Goal: Information Seeking & Learning: Learn about a topic

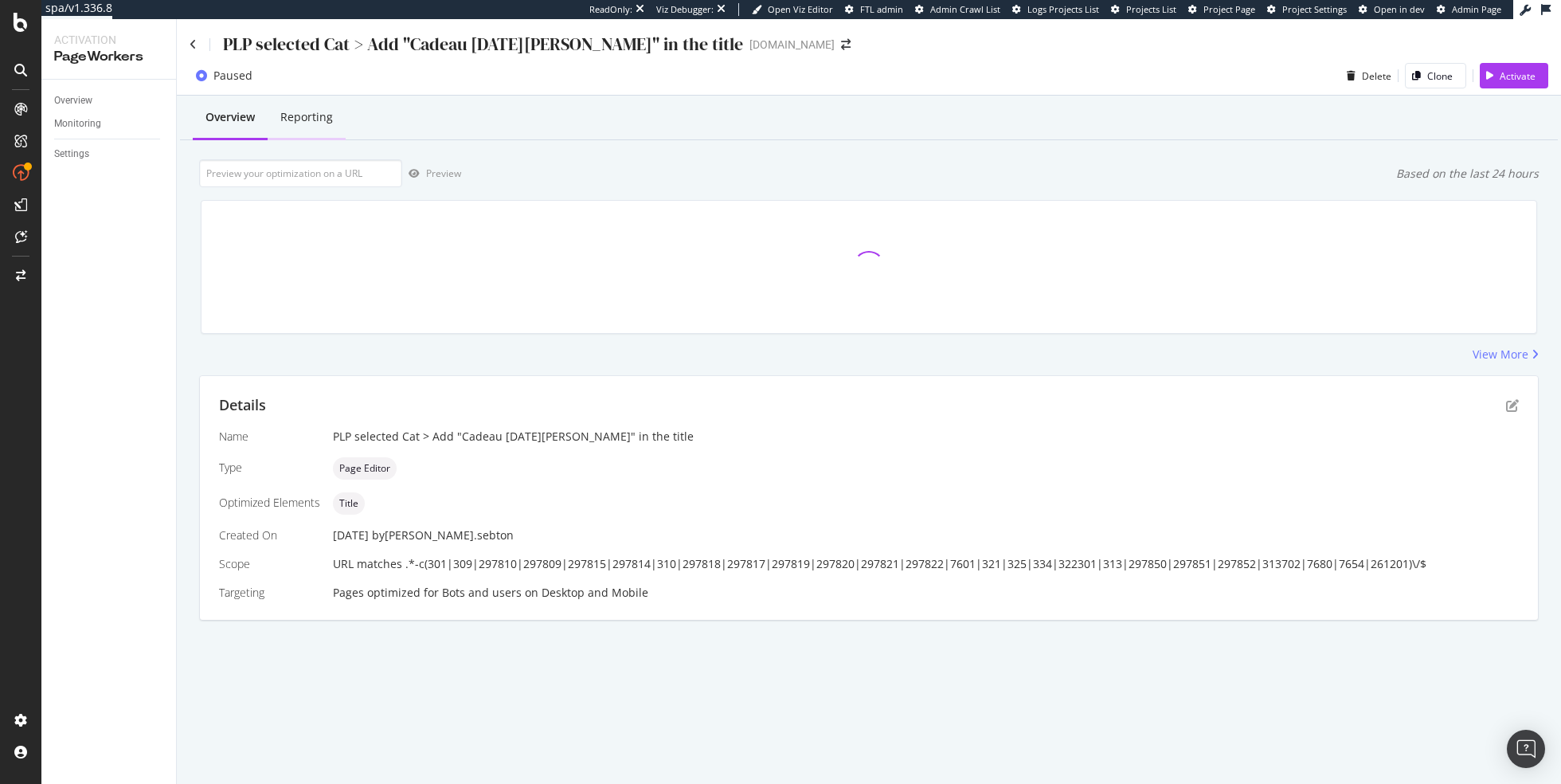
click at [325, 107] on div "Reporting" at bounding box center [306, 118] width 78 height 44
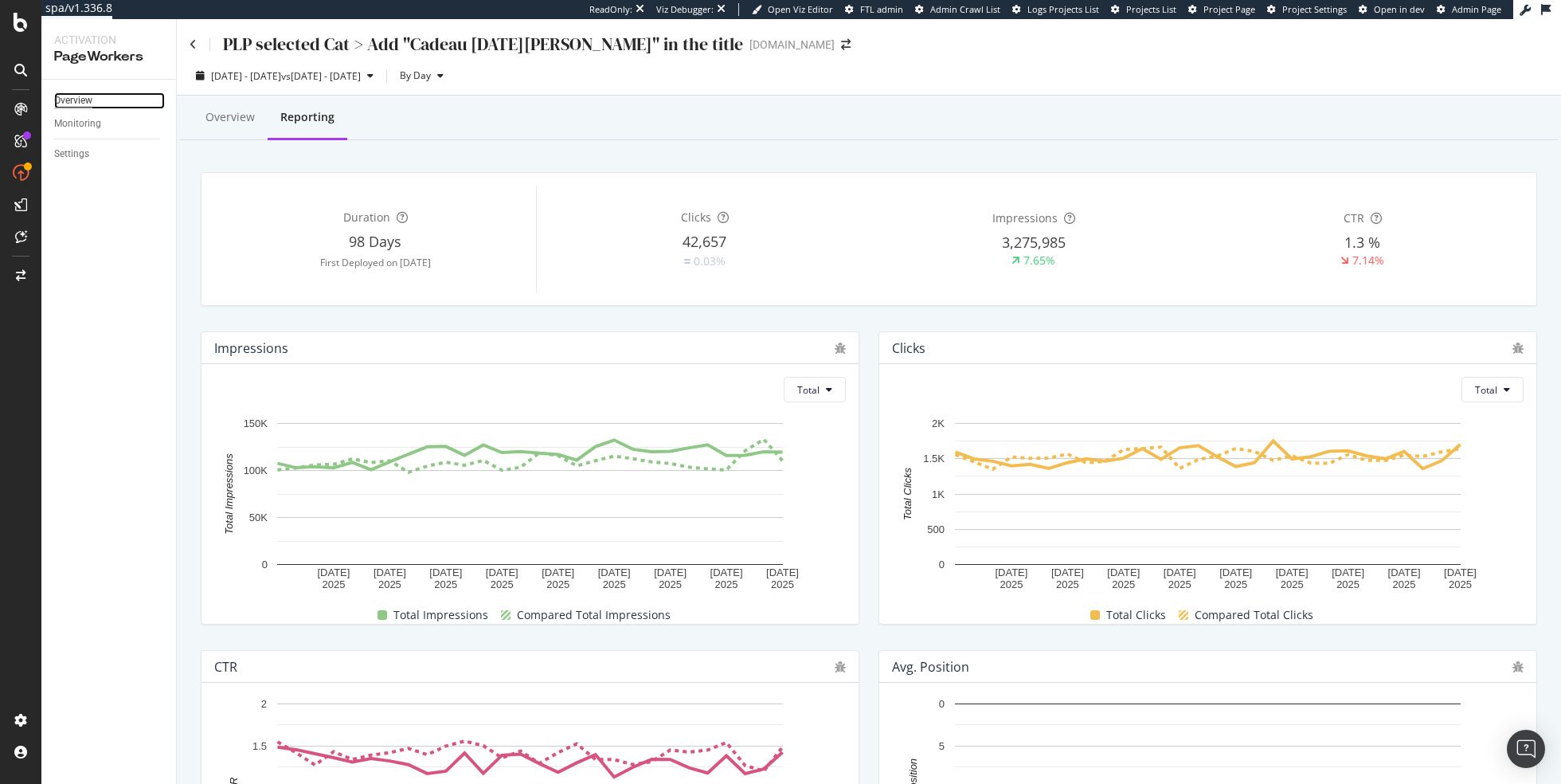
click at [74, 98] on div "Overview" at bounding box center [73, 101] width 38 height 17
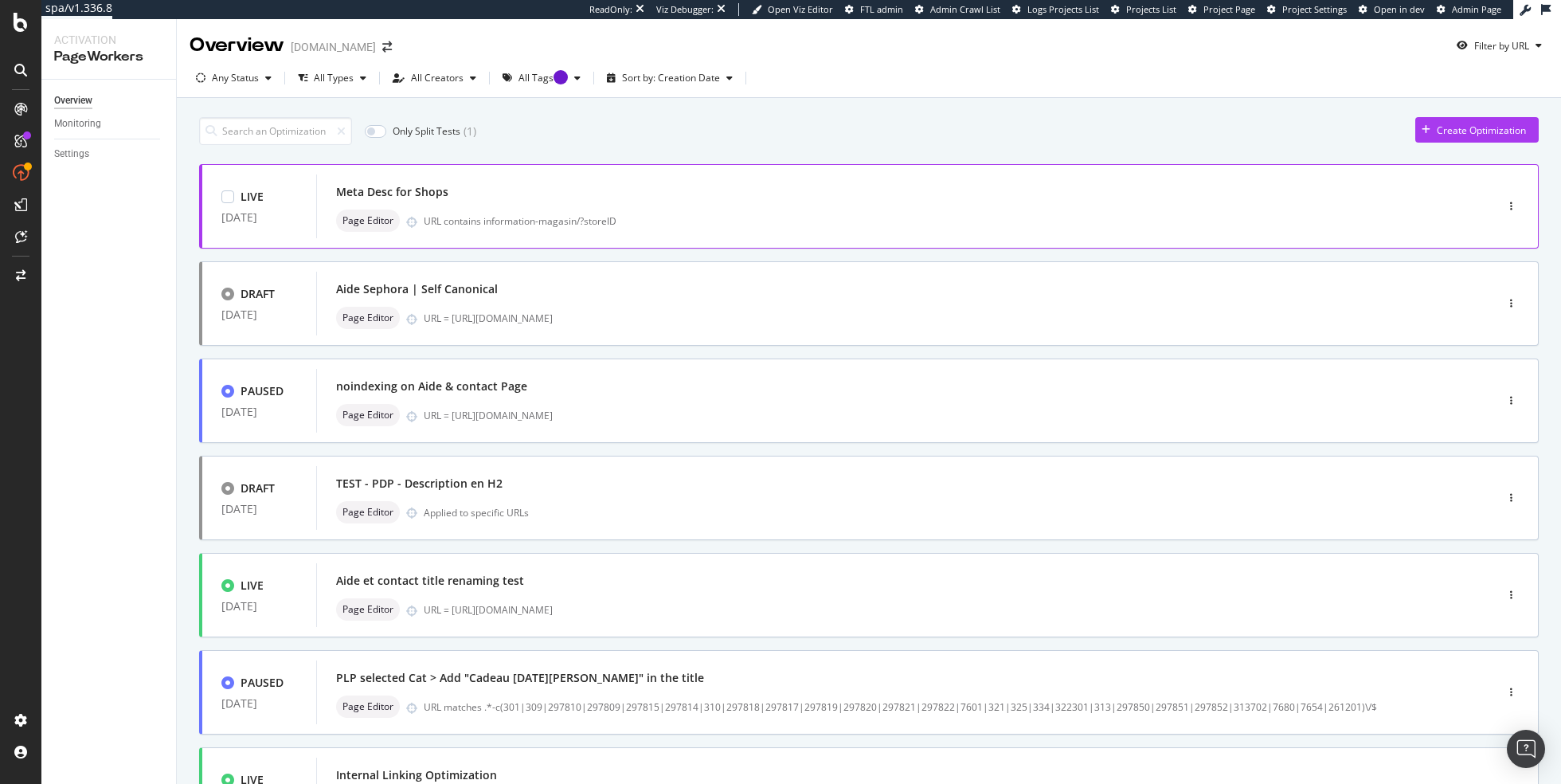
click at [559, 187] on div "Meta Desc for Shops" at bounding box center [881, 192] width 1091 height 23
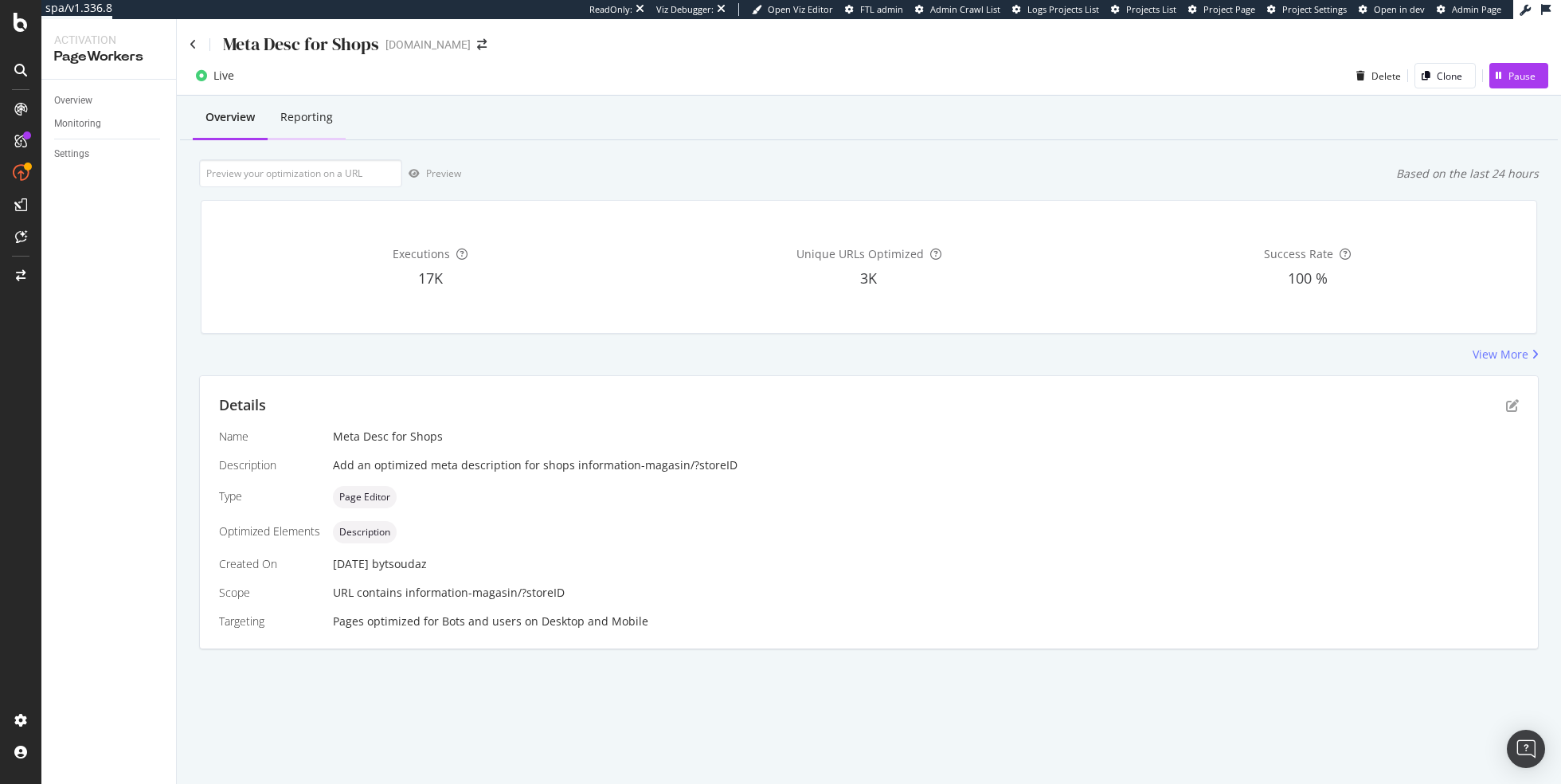
click at [321, 117] on div "Reporting" at bounding box center [307, 116] width 53 height 16
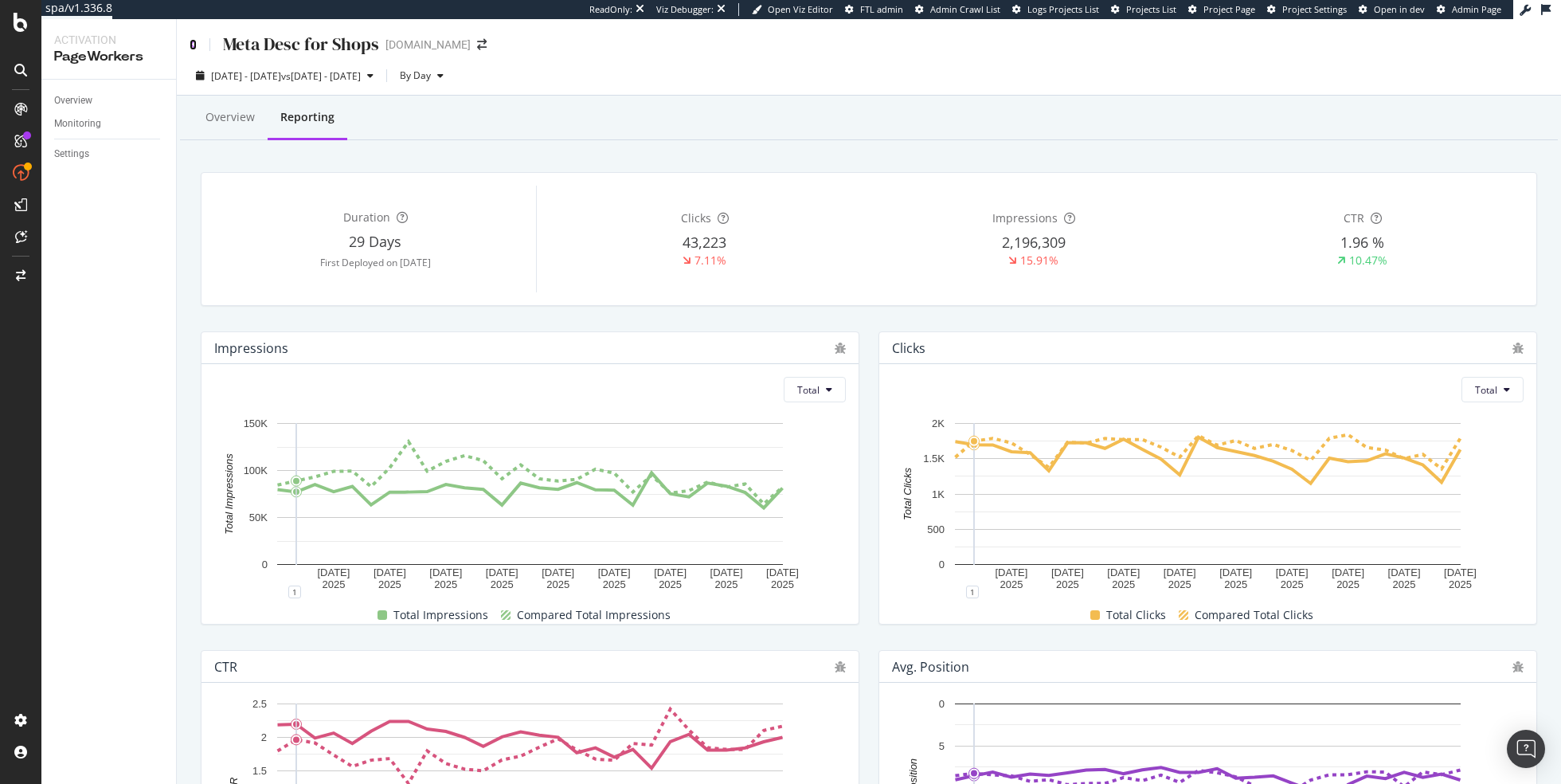
click at [193, 44] on icon at bounding box center [193, 45] width 8 height 11
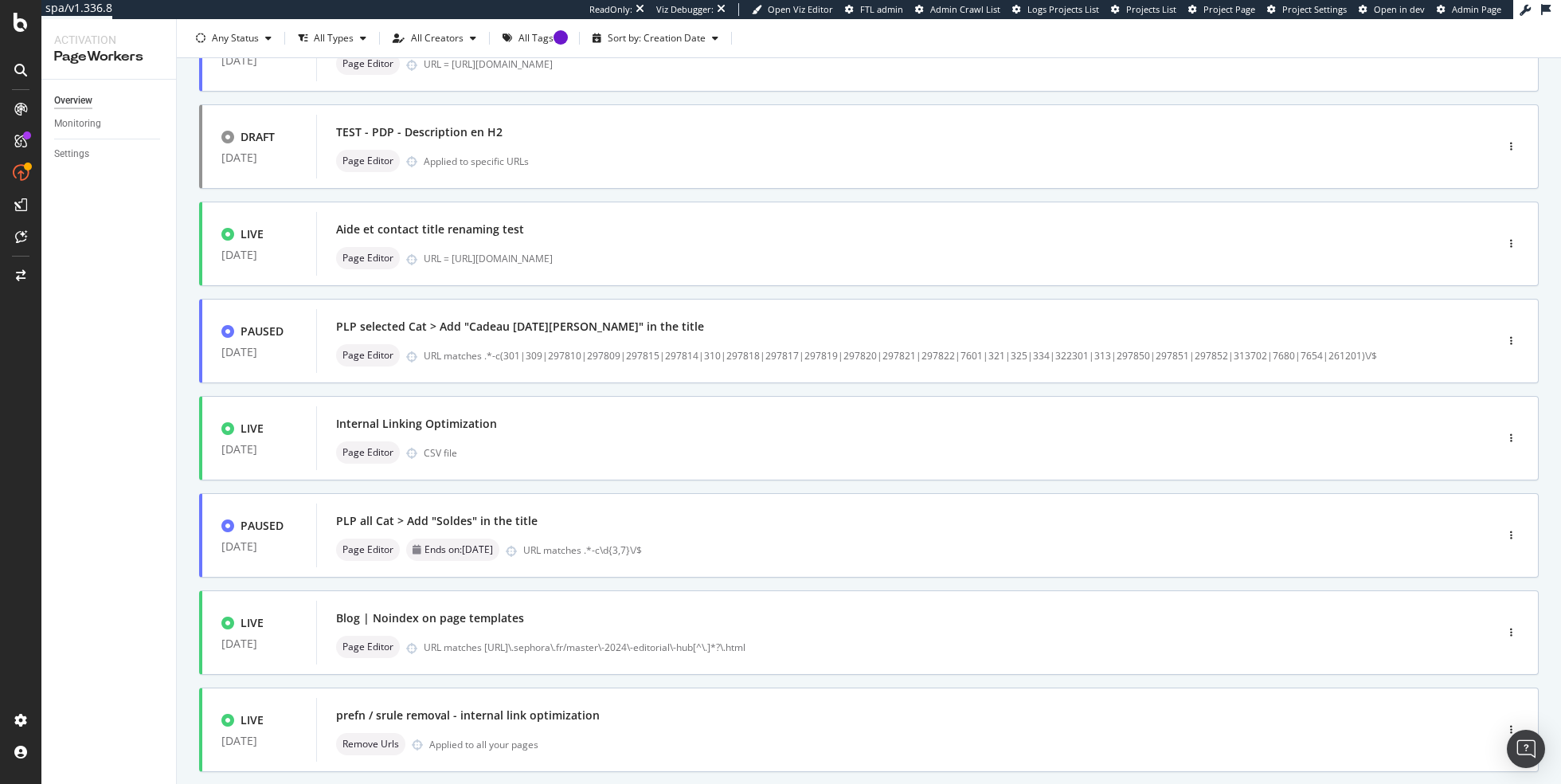
scroll to position [430, 0]
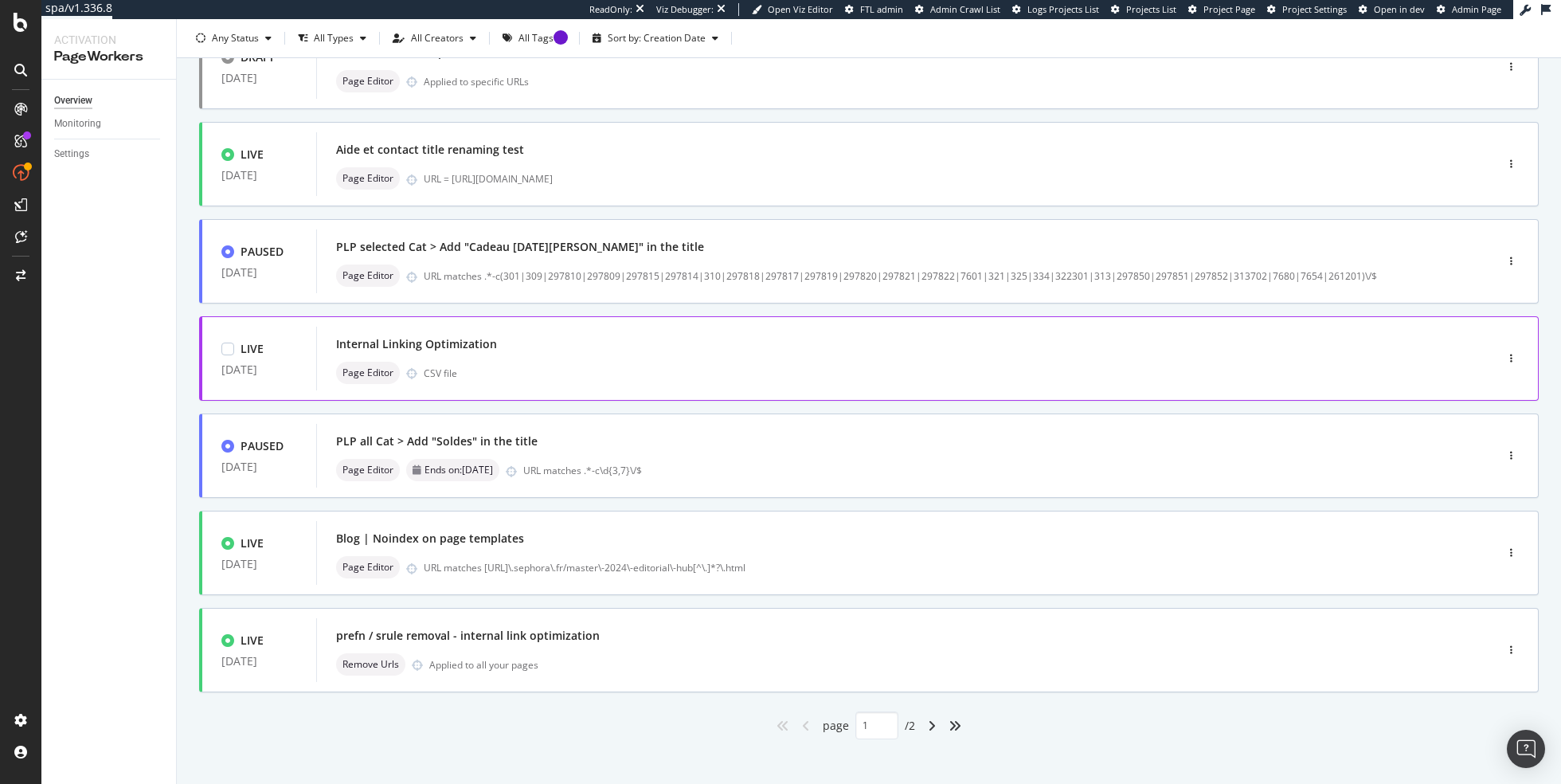
click at [485, 343] on div "Internal Linking Optimization" at bounding box center [417, 343] width 161 height 16
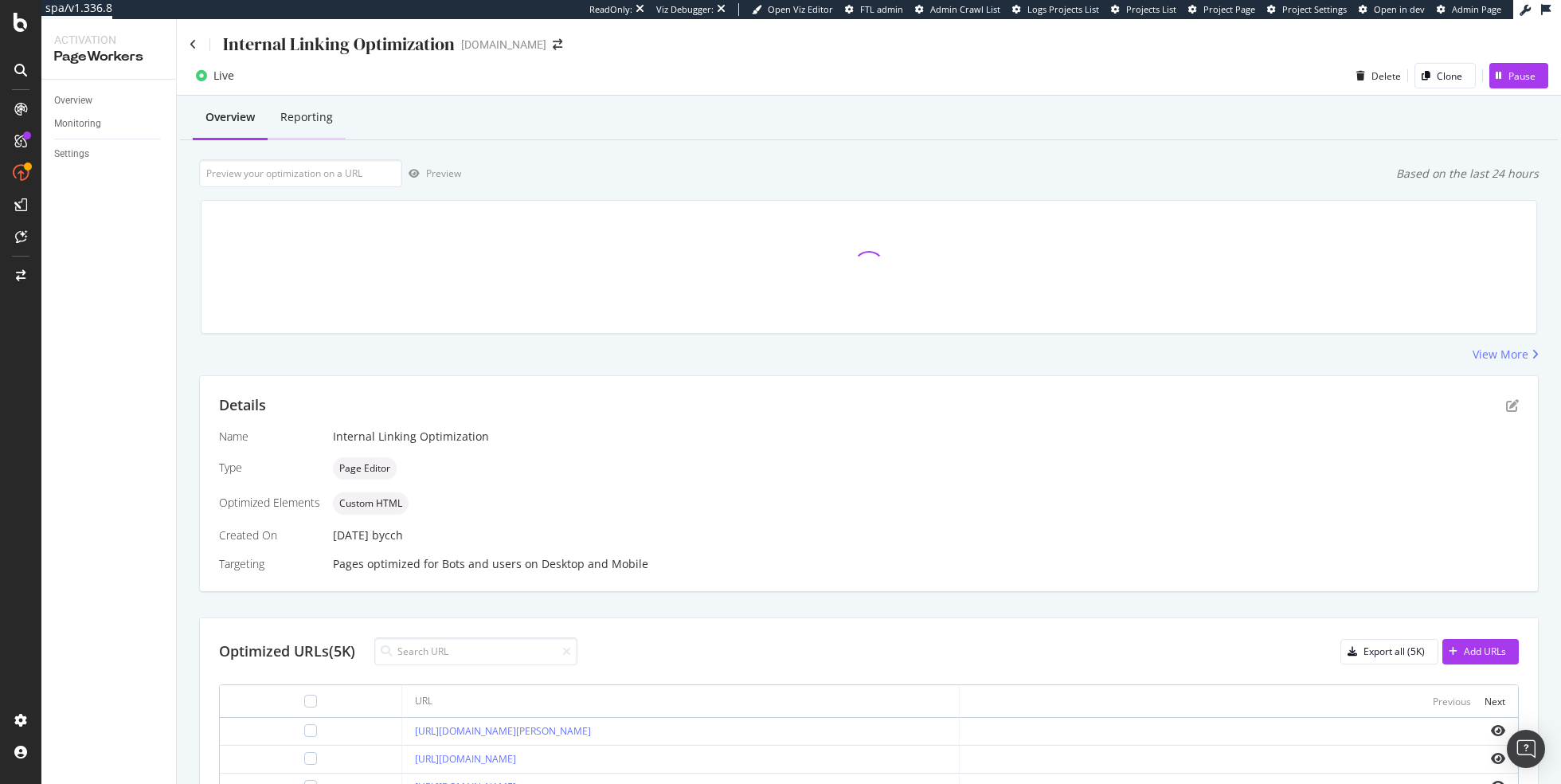
click at [320, 113] on div "Reporting" at bounding box center [307, 116] width 53 height 16
